Goal: Transaction & Acquisition: Book appointment/travel/reservation

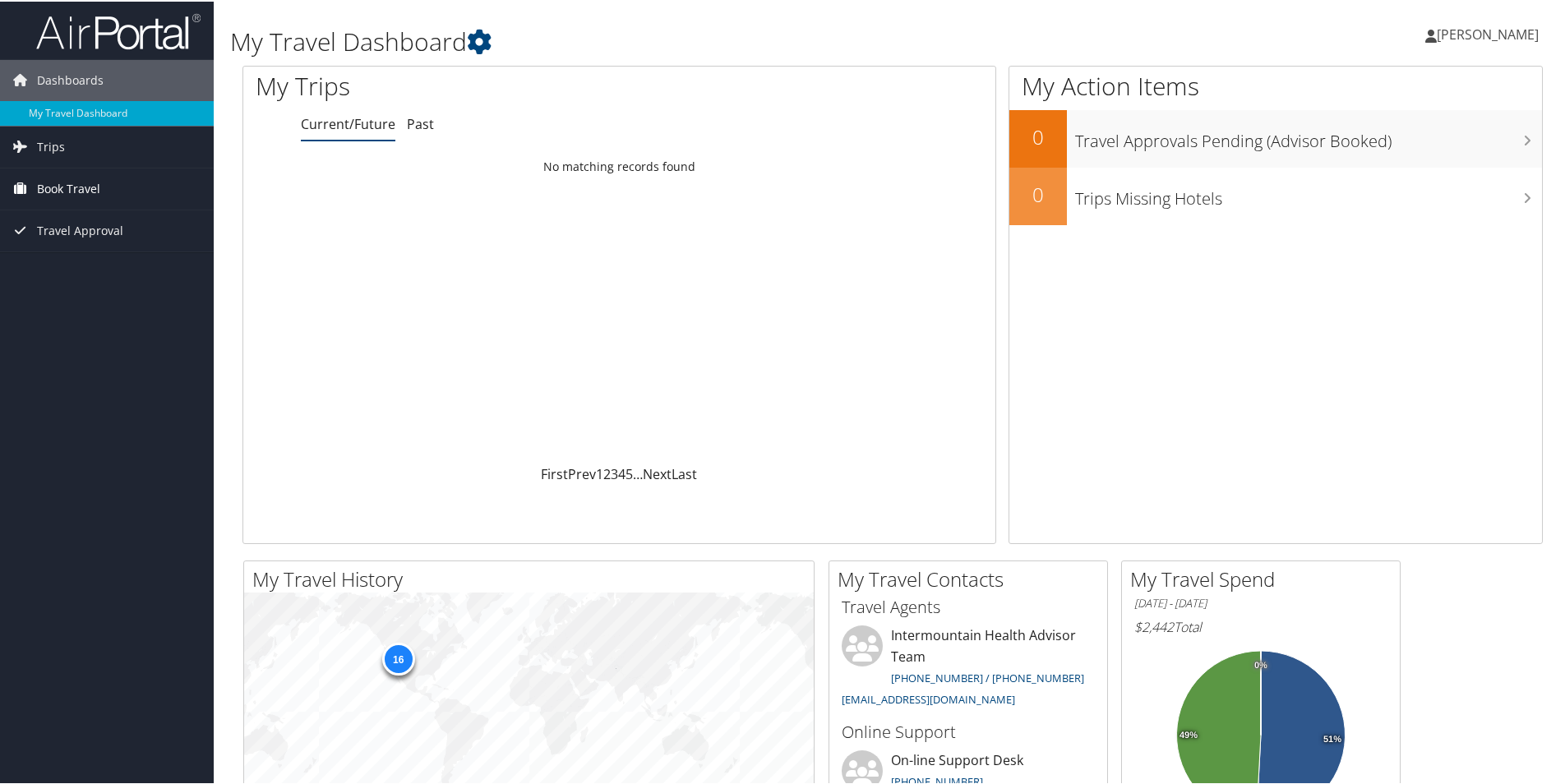
click at [62, 182] on span "Book Travel" at bounding box center [68, 186] width 63 height 41
click at [120, 267] on link "Book/Manage Online Trips" at bounding box center [107, 270] width 214 height 25
